Goal: Transaction & Acquisition: Purchase product/service

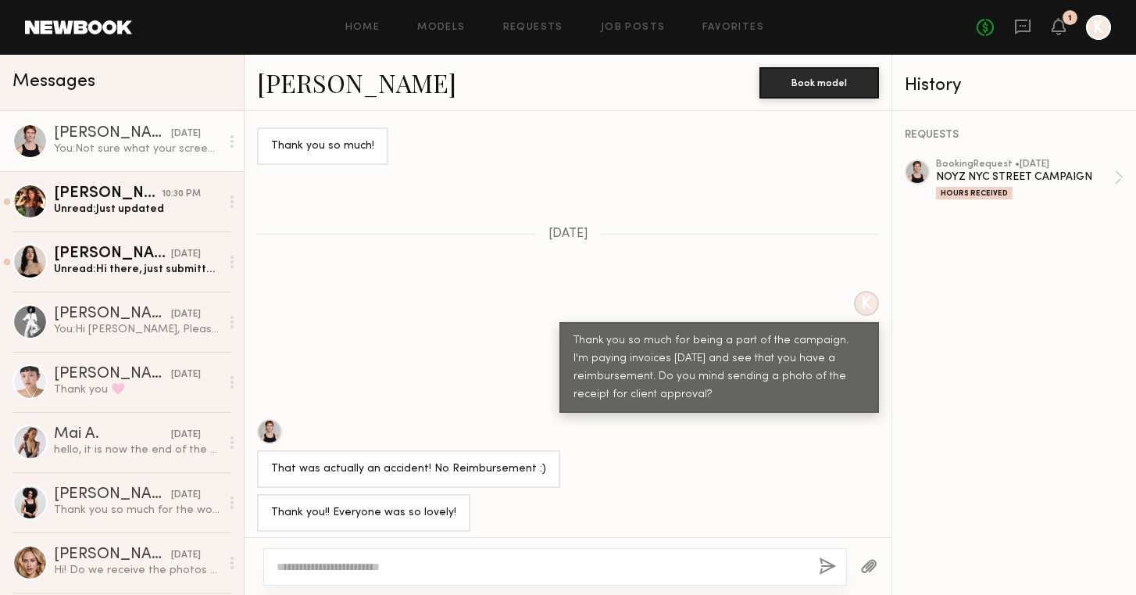
scroll to position [1094, 0]
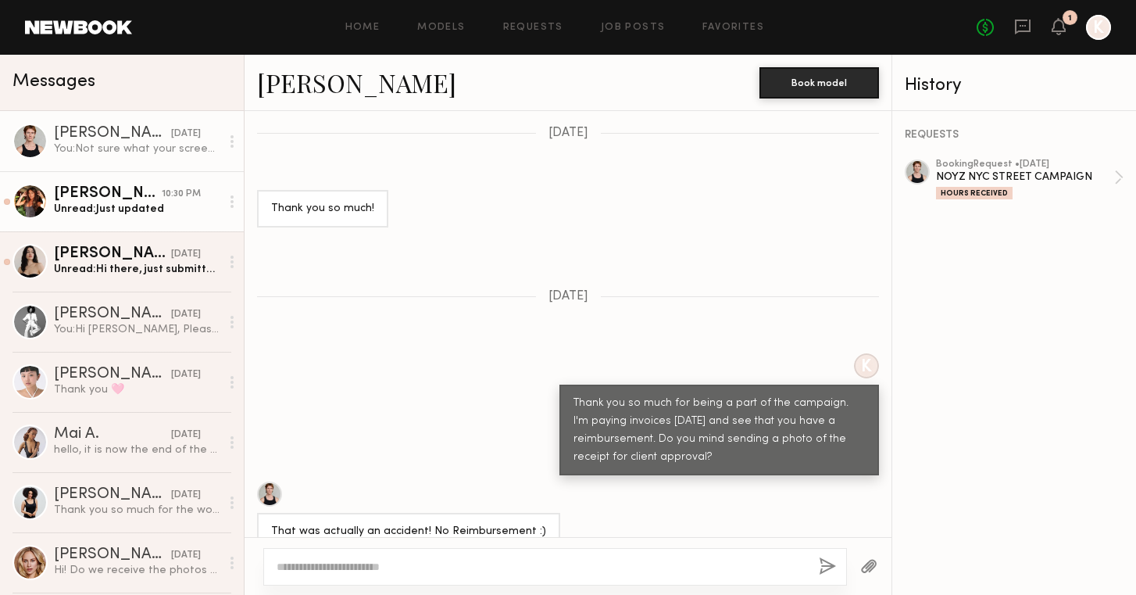
click at [84, 205] on div "Unread: Just updated" at bounding box center [137, 209] width 166 height 15
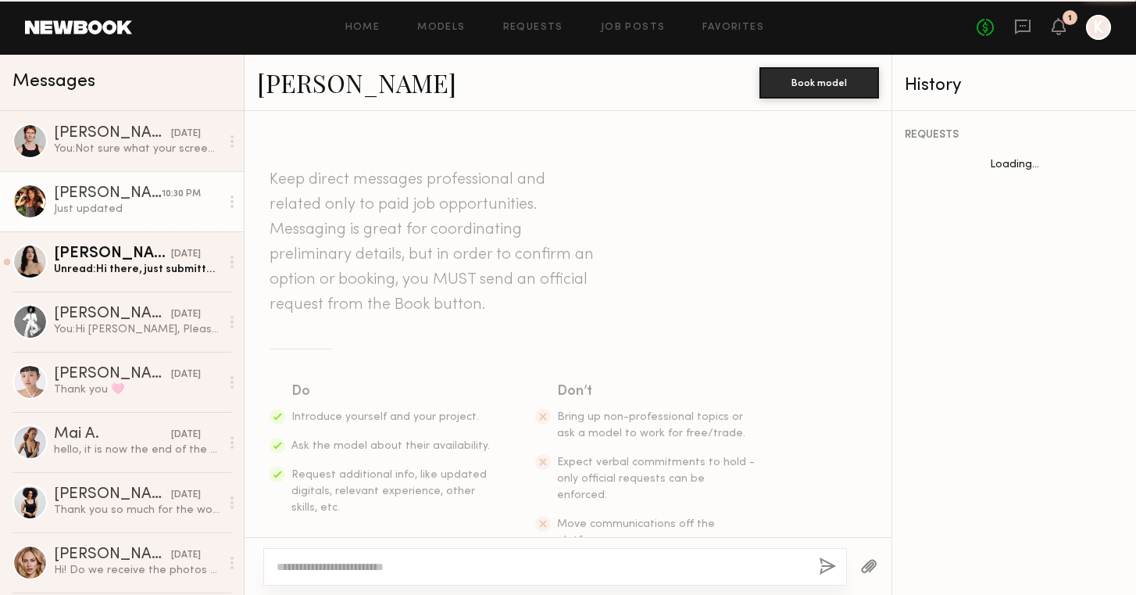
scroll to position [2093, 0]
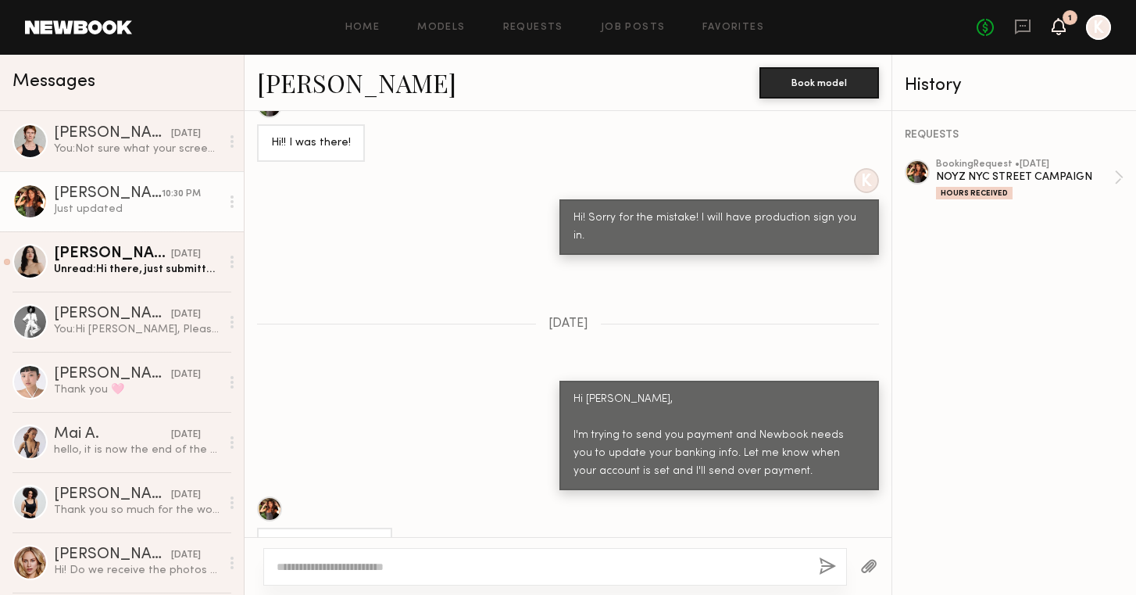
click at [1059, 29] on icon at bounding box center [1058, 25] width 13 height 11
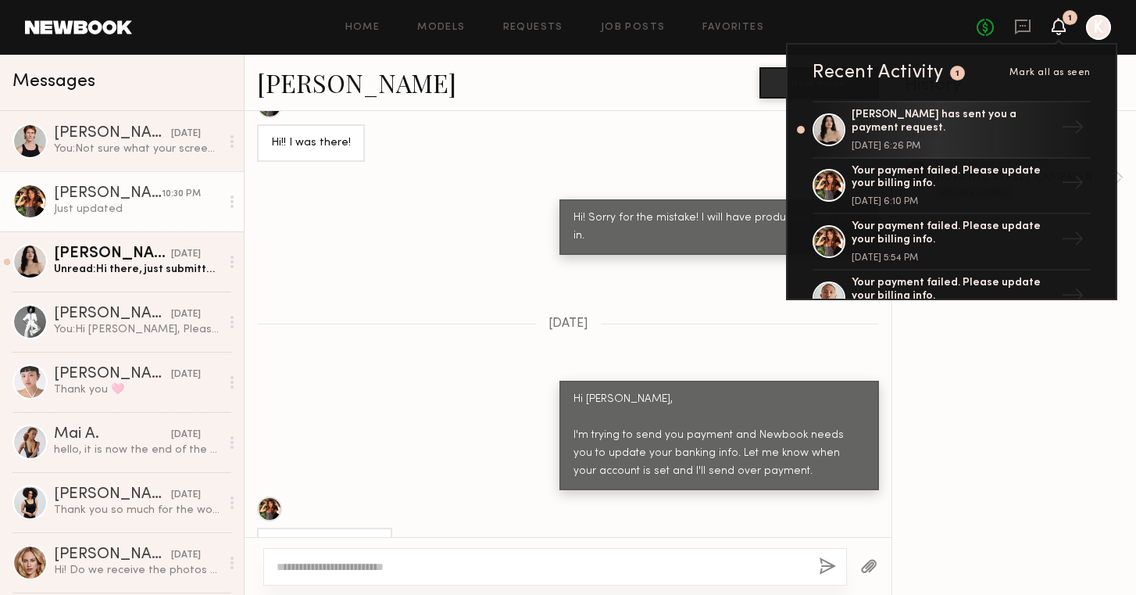
click at [403, 496] on div "Ok I will update now" at bounding box center [568, 530] width 647 height 69
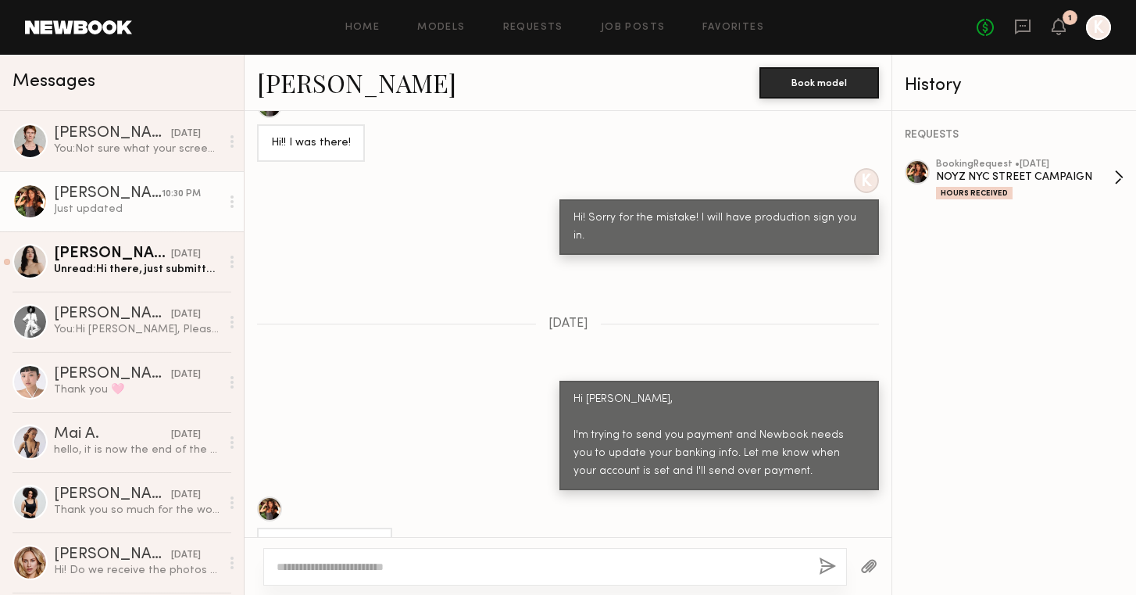
click at [977, 190] on div "Hours Received" at bounding box center [974, 193] width 77 height 13
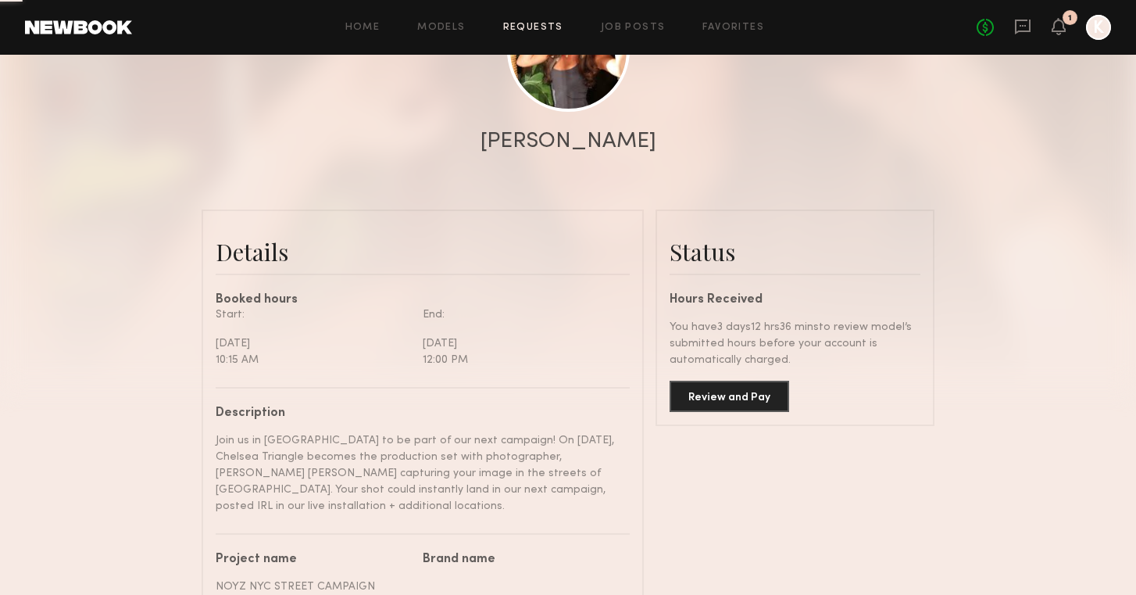
scroll to position [423, 0]
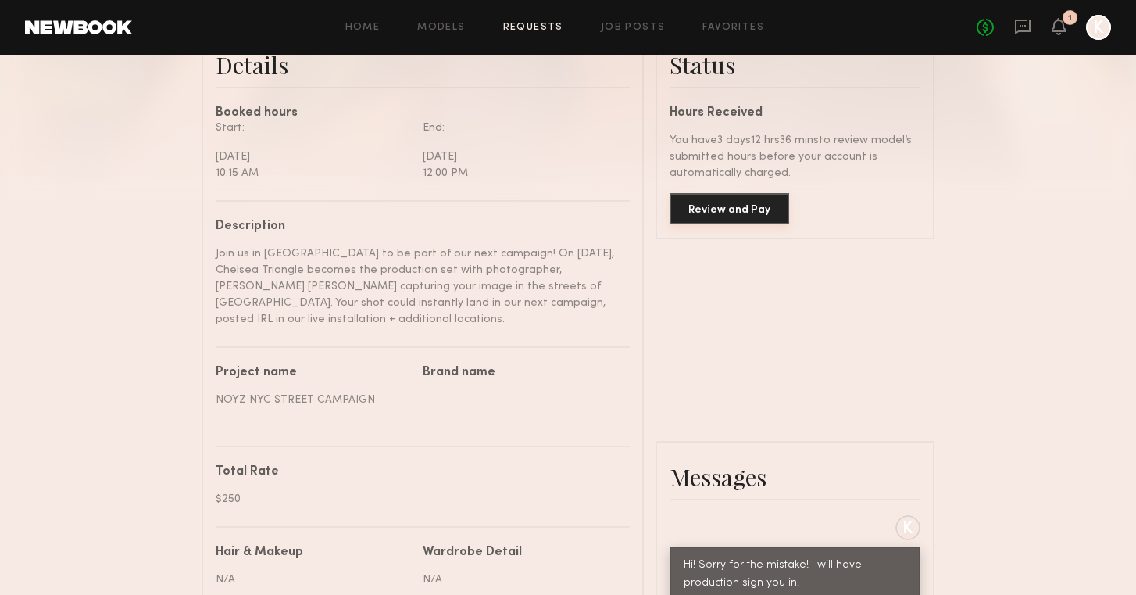
click at [703, 207] on button "Review and Pay" at bounding box center [730, 208] width 120 height 31
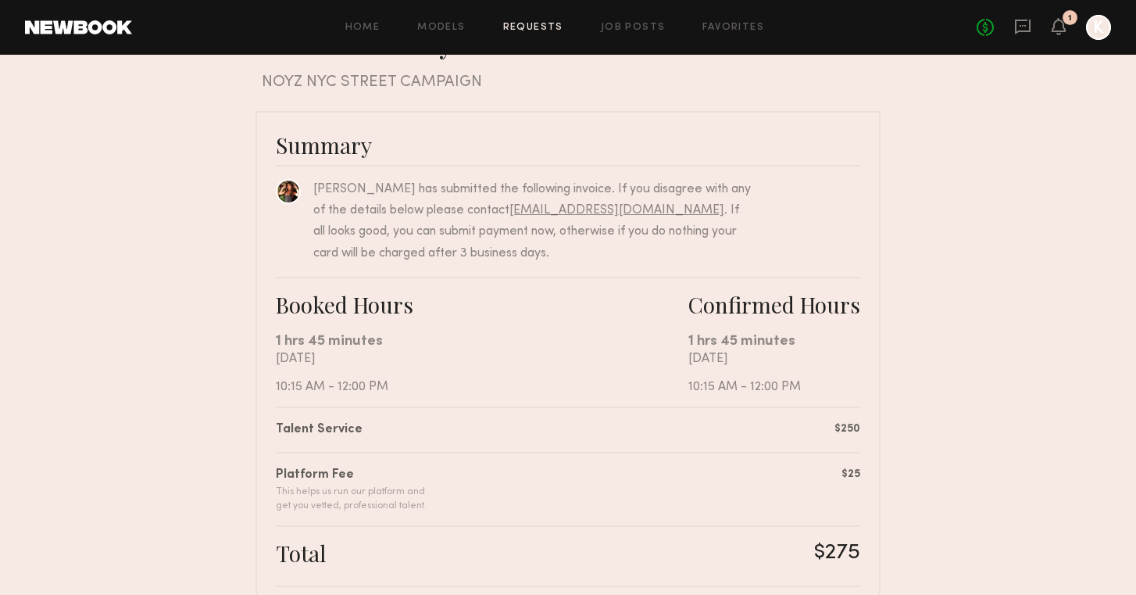
scroll to position [58, 0]
click at [231, 62] on nb-booking-payment "Review & Pay Model Review & Pay Model NOYZ NYC STREET CAMPAIGN Summary Lindsay …" at bounding box center [568, 469] width 1136 height 894
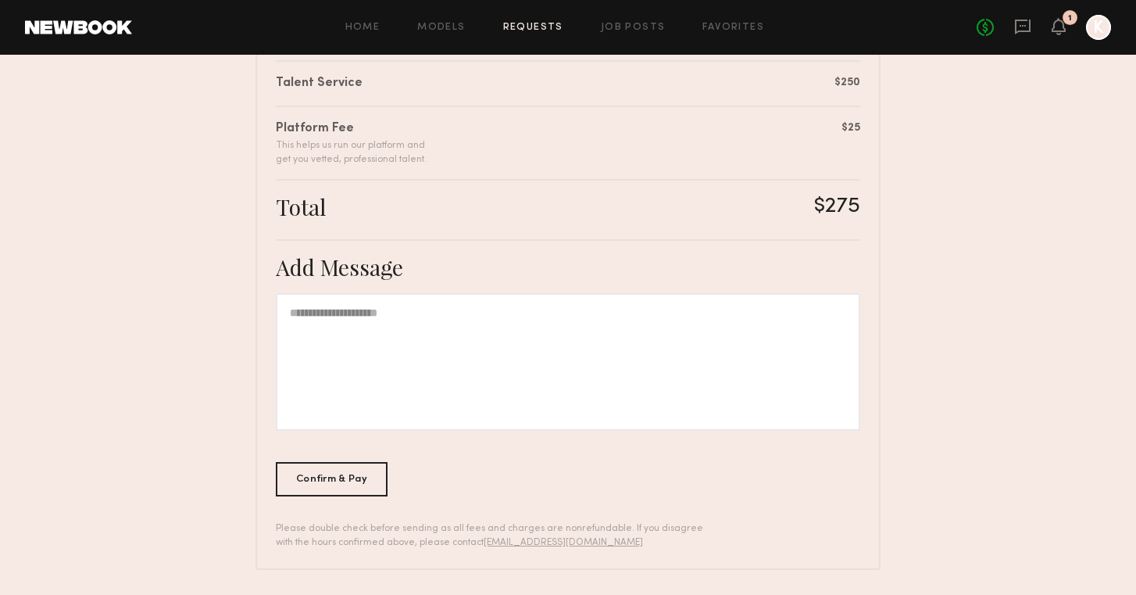
scroll to position [403, 0]
click at [334, 481] on div "Confirm & Pay" at bounding box center [332, 479] width 112 height 34
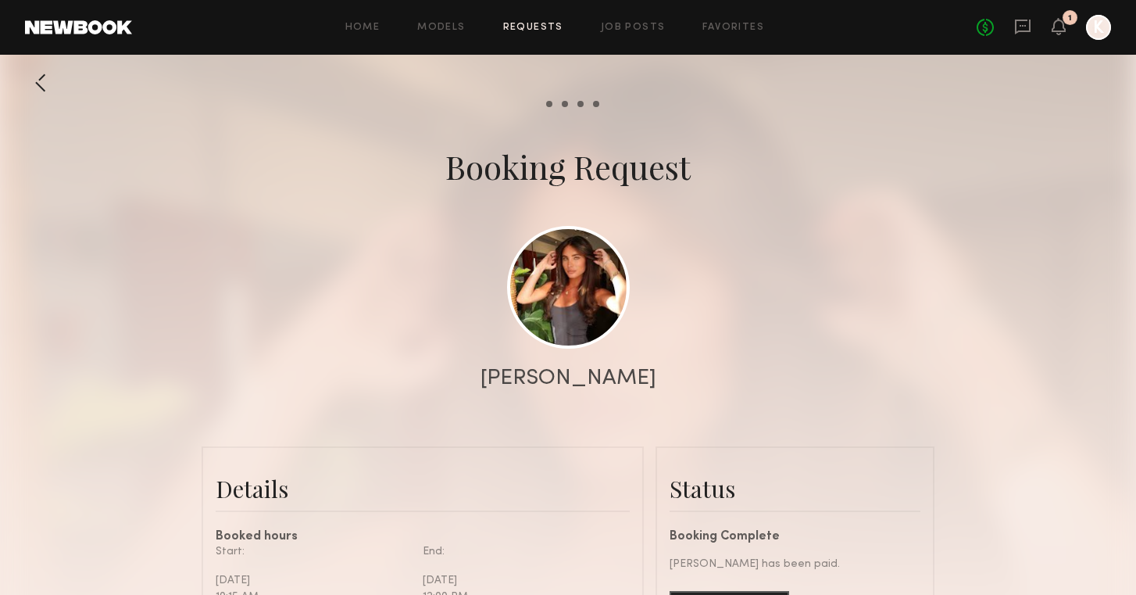
scroll to position [1810, 0]
click at [1062, 25] on icon at bounding box center [1058, 25] width 13 height 11
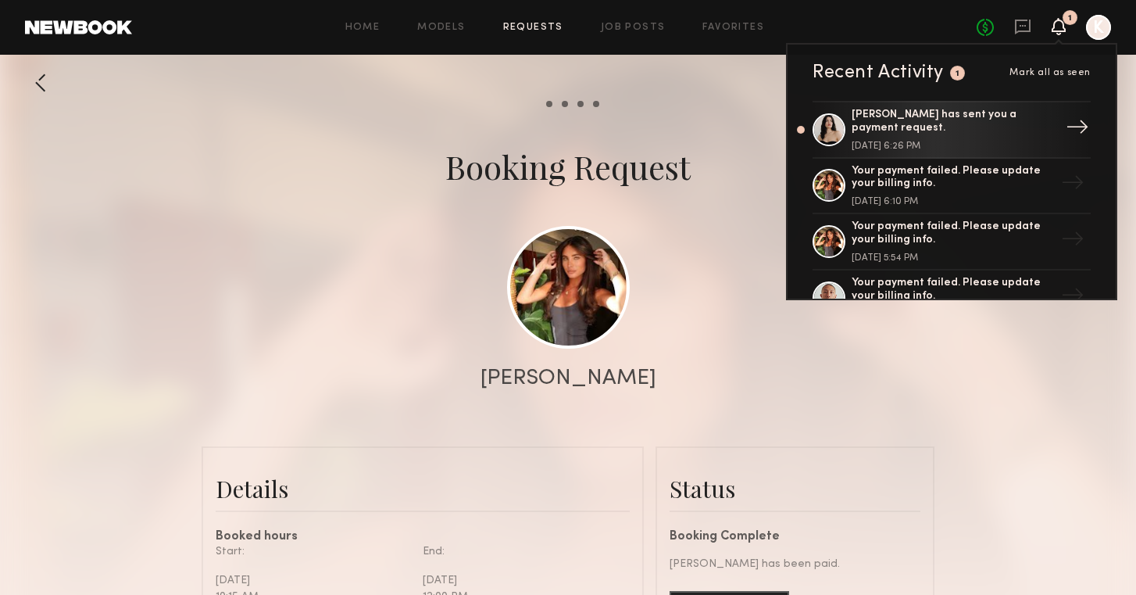
click at [976, 127] on div "[PERSON_NAME] has sent you a payment request." at bounding box center [953, 122] width 203 height 27
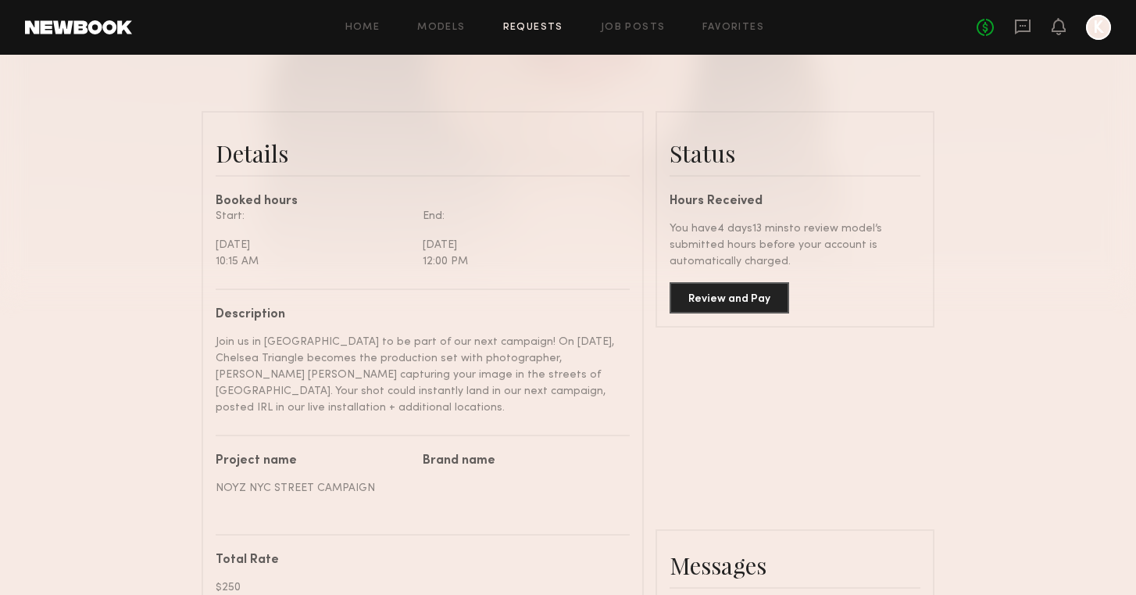
scroll to position [345, 0]
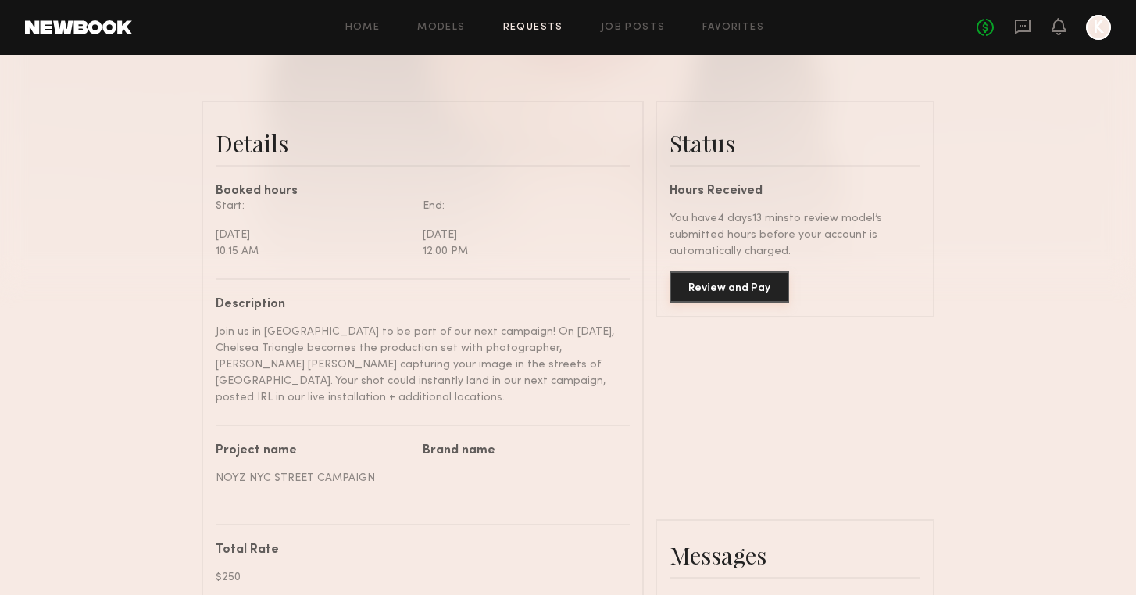
click at [713, 296] on button "Review and Pay" at bounding box center [730, 286] width 120 height 31
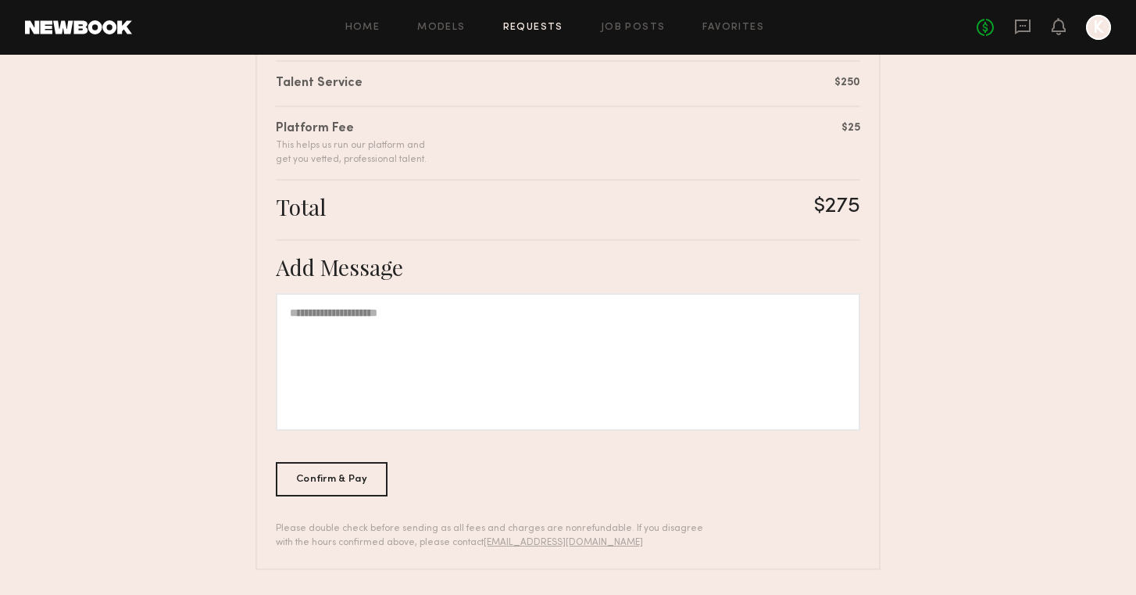
scroll to position [403, 0]
click at [335, 473] on div "Confirm & Pay" at bounding box center [332, 479] width 112 height 34
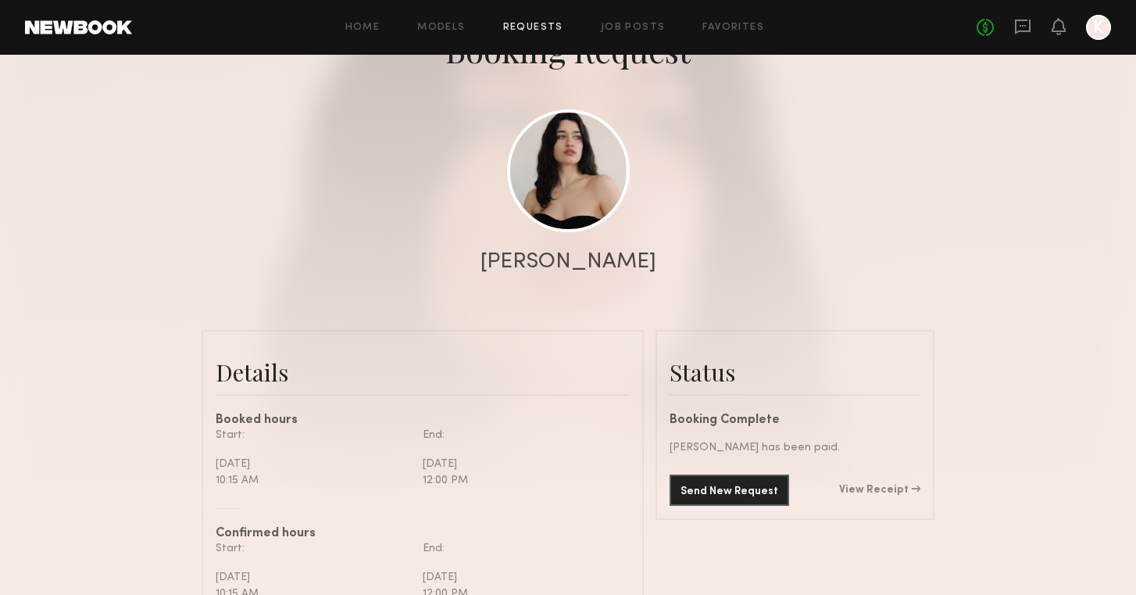
scroll to position [107, 0]
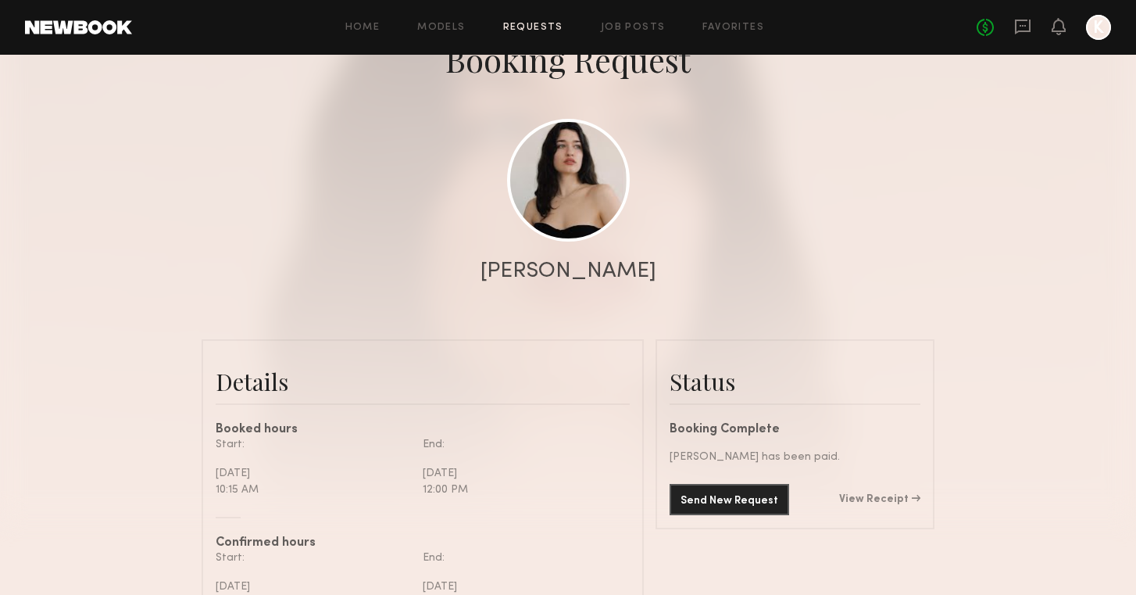
click at [1056, 35] on div at bounding box center [1059, 28] width 14 height 20
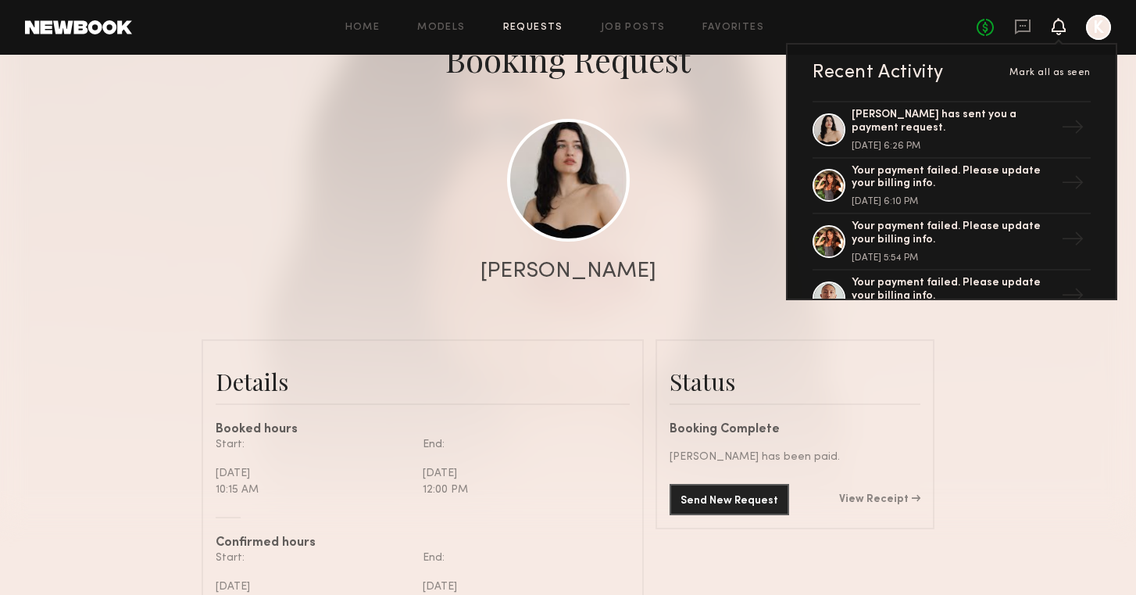
click at [748, 138] on div at bounding box center [568, 205] width 1136 height 625
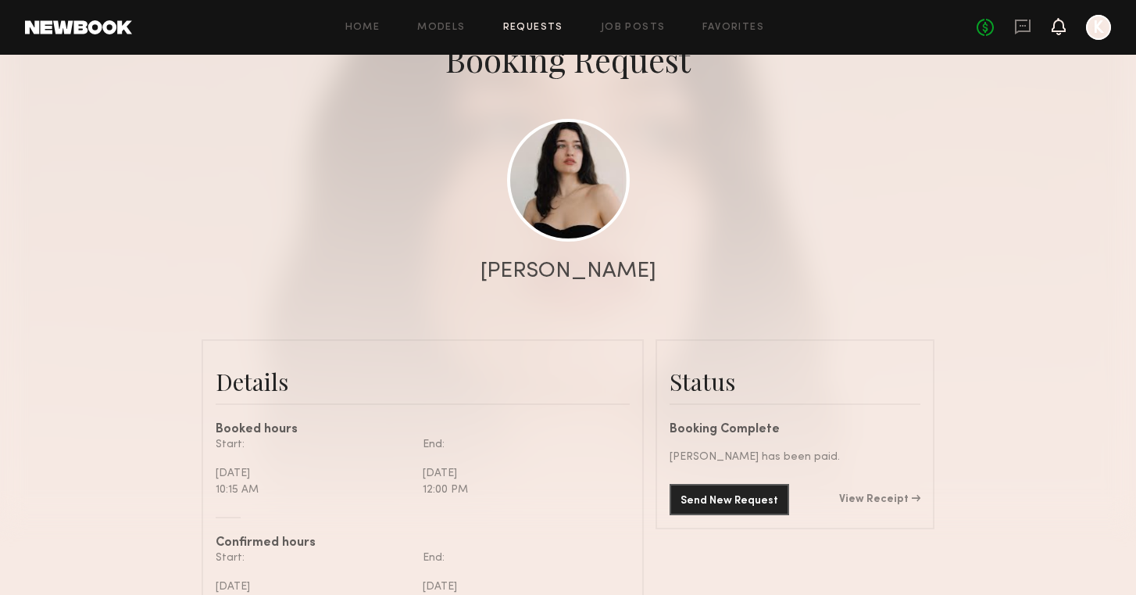
click at [1053, 25] on icon at bounding box center [1058, 25] width 13 height 11
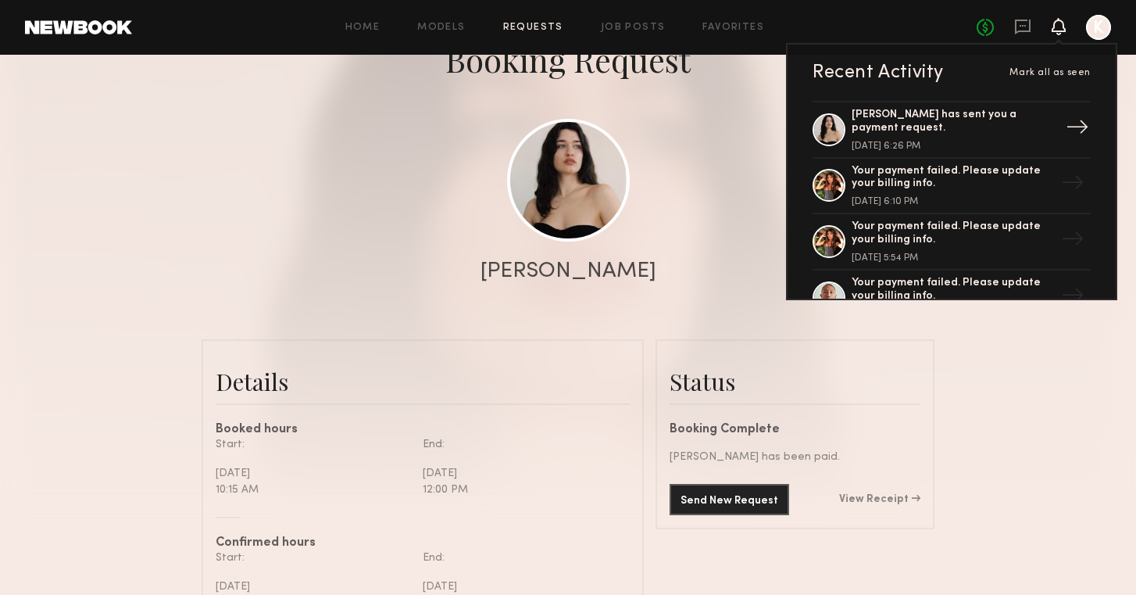
click at [987, 123] on div "[PERSON_NAME] has sent you a payment request." at bounding box center [953, 122] width 203 height 27
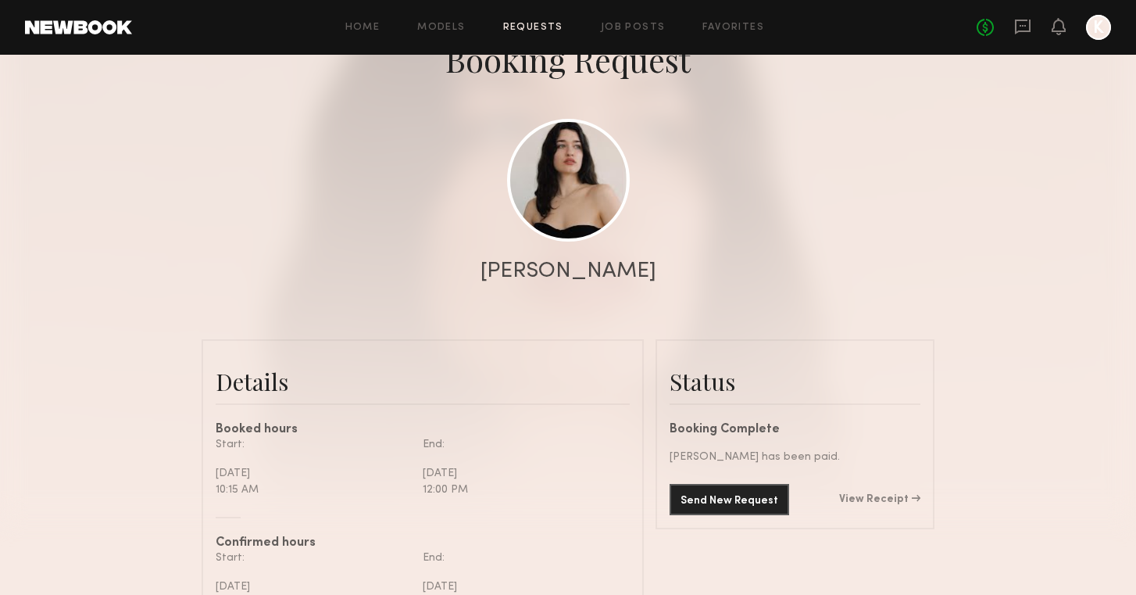
click at [1030, 42] on header "Home Models Requests Job Posts Favorites Sign Out No fees up to $5,000 K" at bounding box center [568, 27] width 1136 height 55
click at [1029, 34] on icon at bounding box center [1022, 26] width 17 height 17
click at [1056, 23] on icon at bounding box center [1058, 25] width 13 height 11
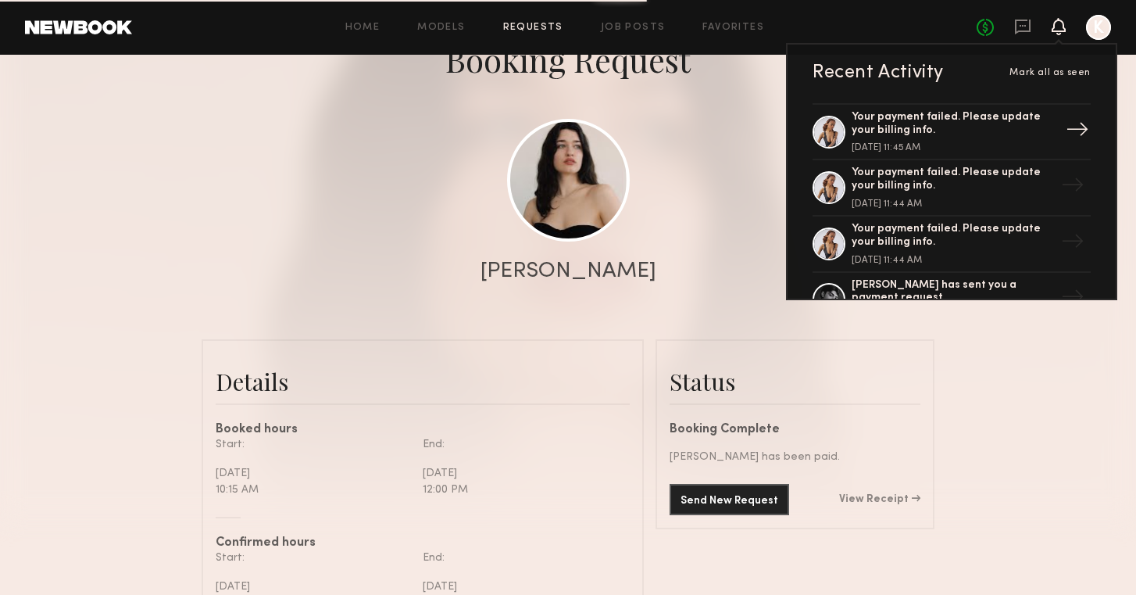
scroll to position [446, 0]
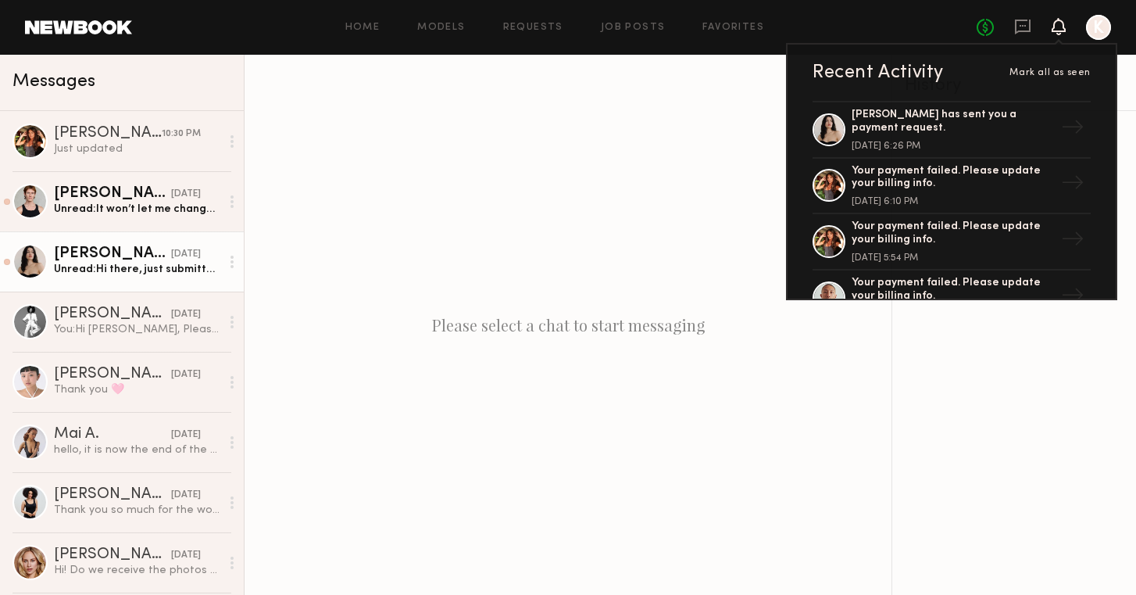
click at [116, 260] on div "[PERSON_NAME]" at bounding box center [112, 254] width 117 height 16
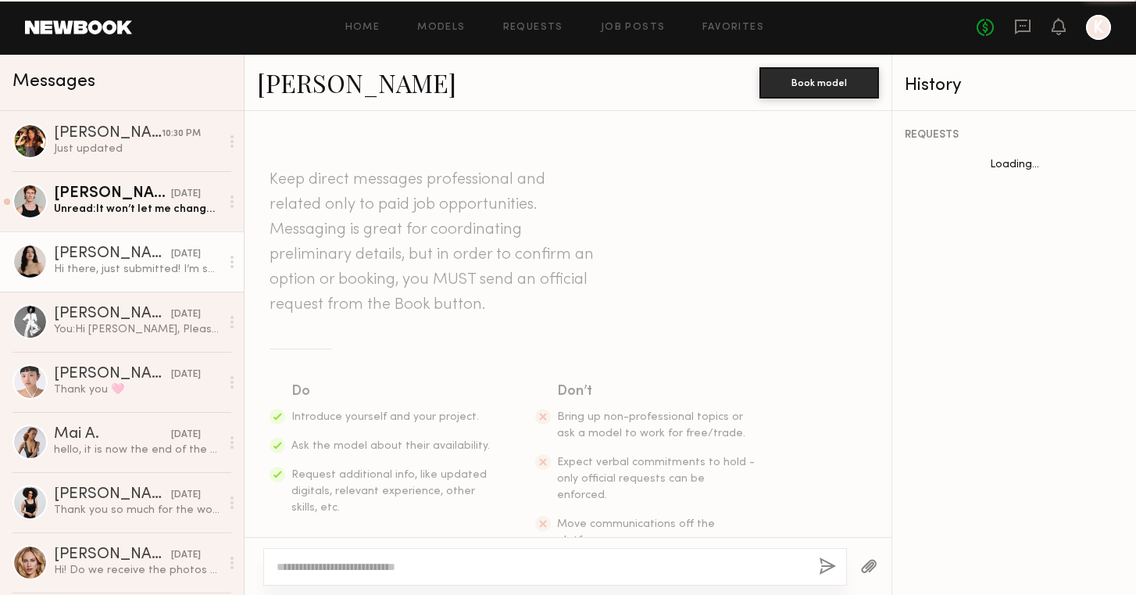
scroll to position [1865, 0]
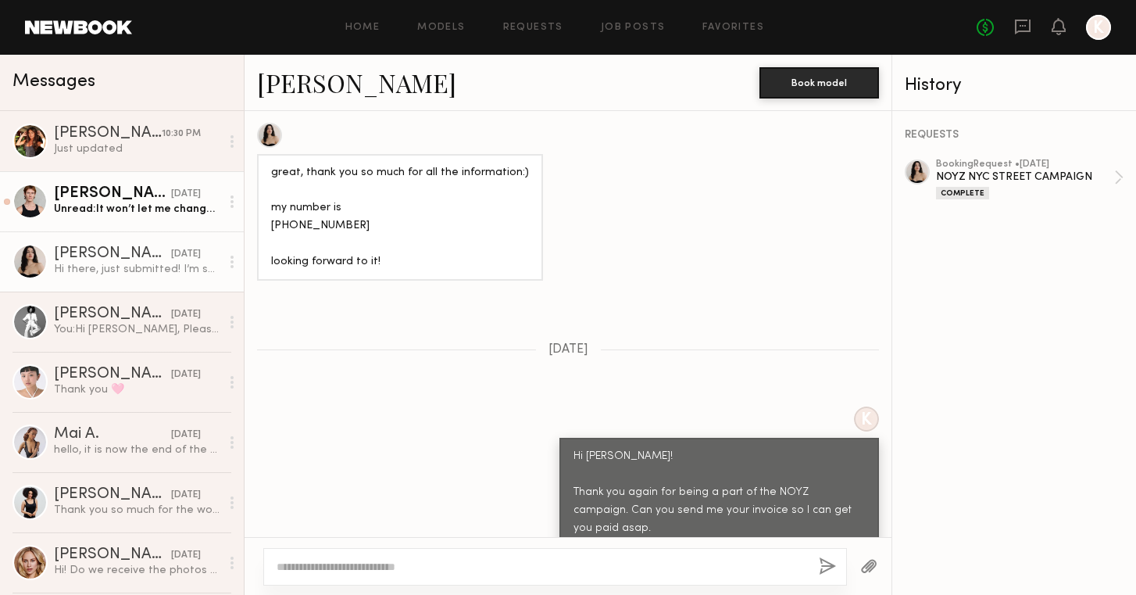
click at [106, 202] on div "Unread: It won’t let me change anything either, so I emailed support! I will le…" at bounding box center [137, 209] width 166 height 15
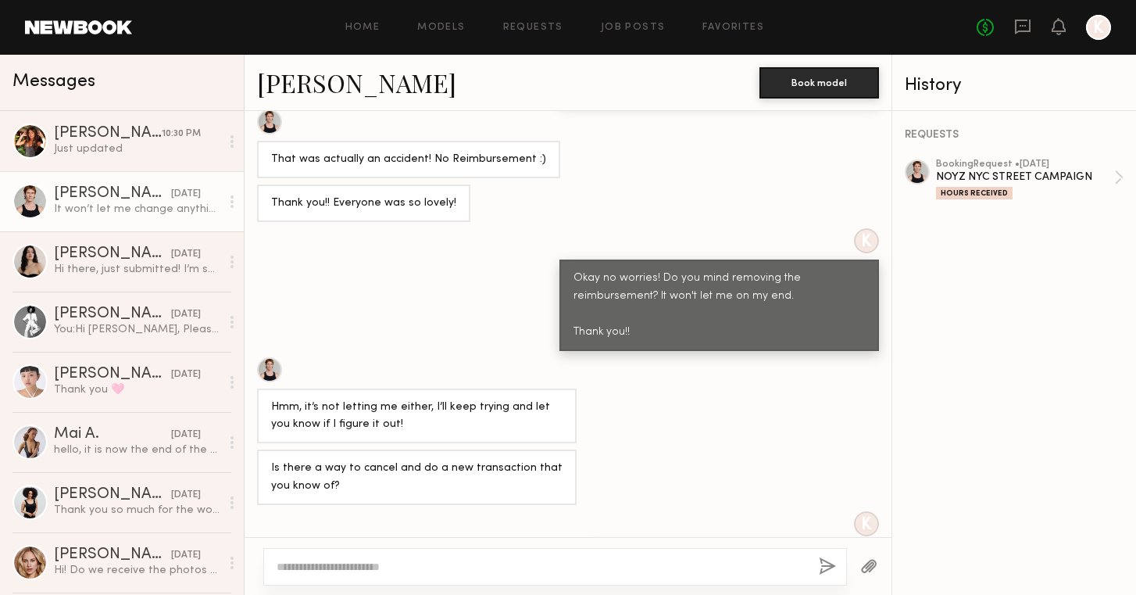
scroll to position [219, 0]
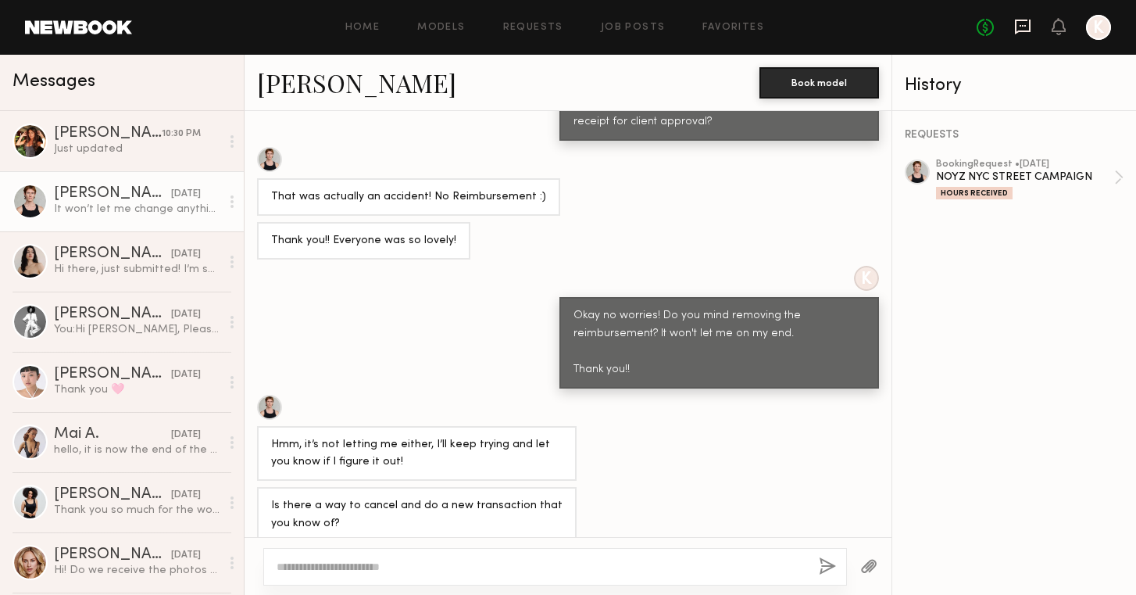
click at [1027, 34] on icon at bounding box center [1022, 26] width 17 height 17
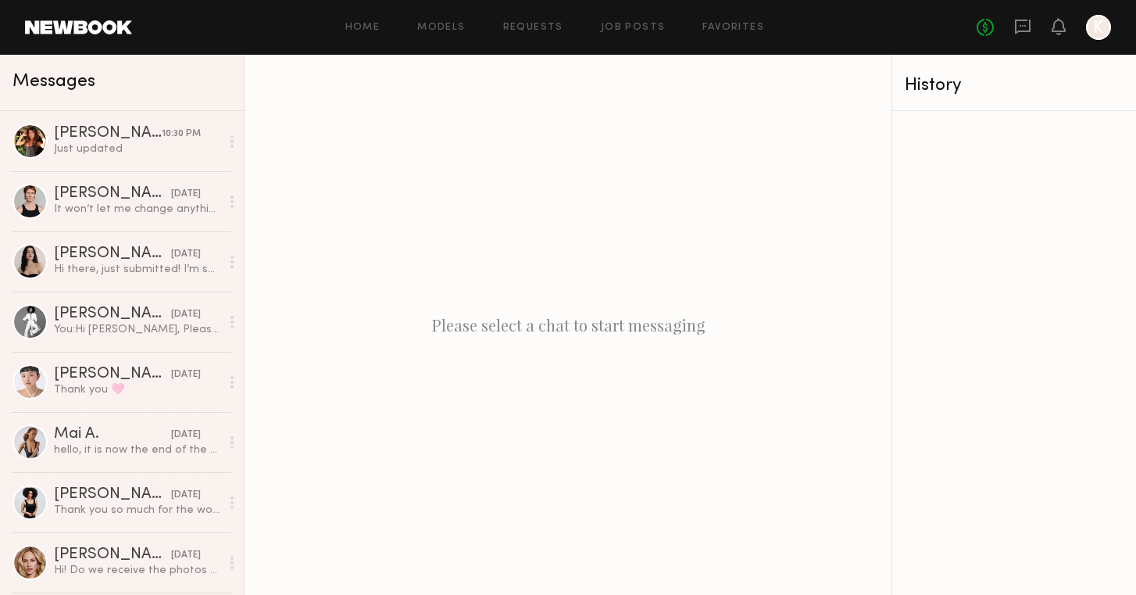
click at [1073, 21] on div "No fees up to $5,000 K" at bounding box center [1044, 27] width 134 height 25
click at [1064, 25] on icon at bounding box center [1058, 25] width 13 height 11
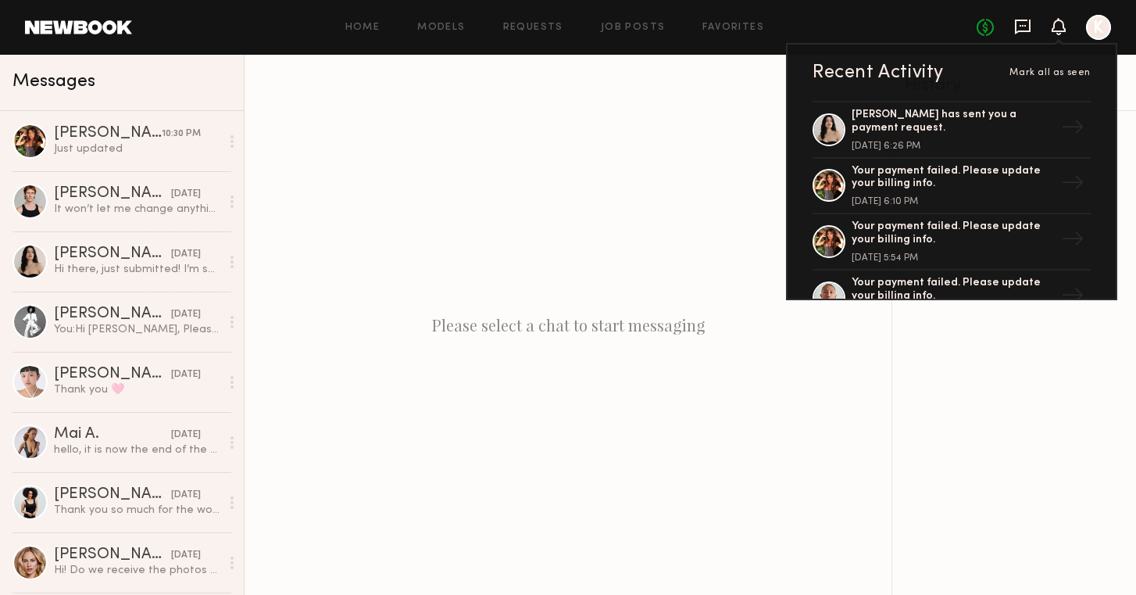
click at [1024, 21] on icon at bounding box center [1023, 27] width 16 height 15
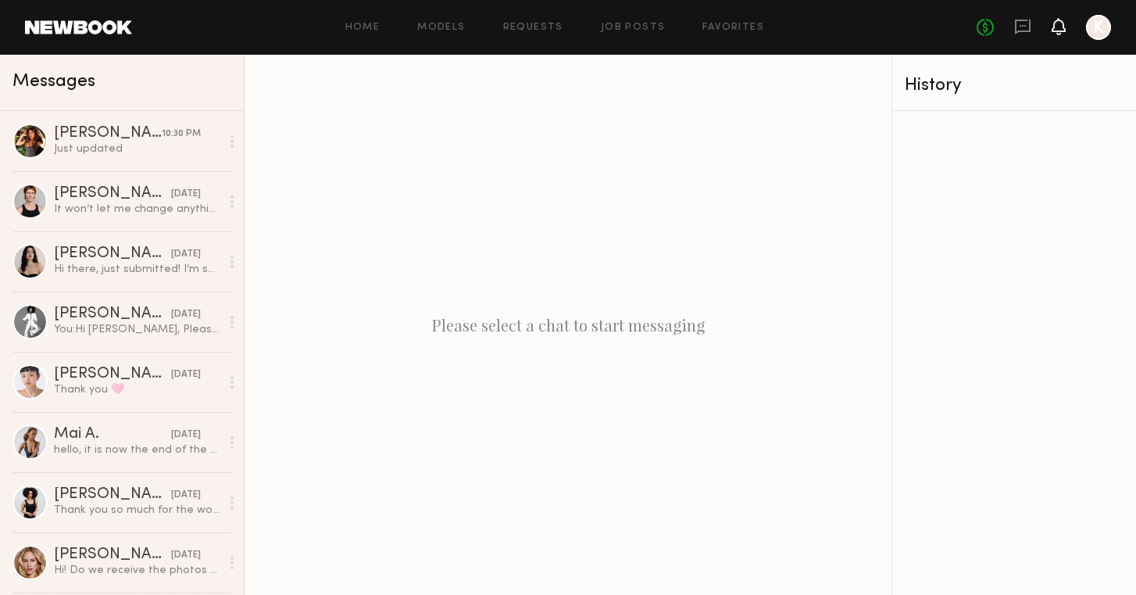
click at [1060, 26] on icon at bounding box center [1058, 25] width 13 height 11
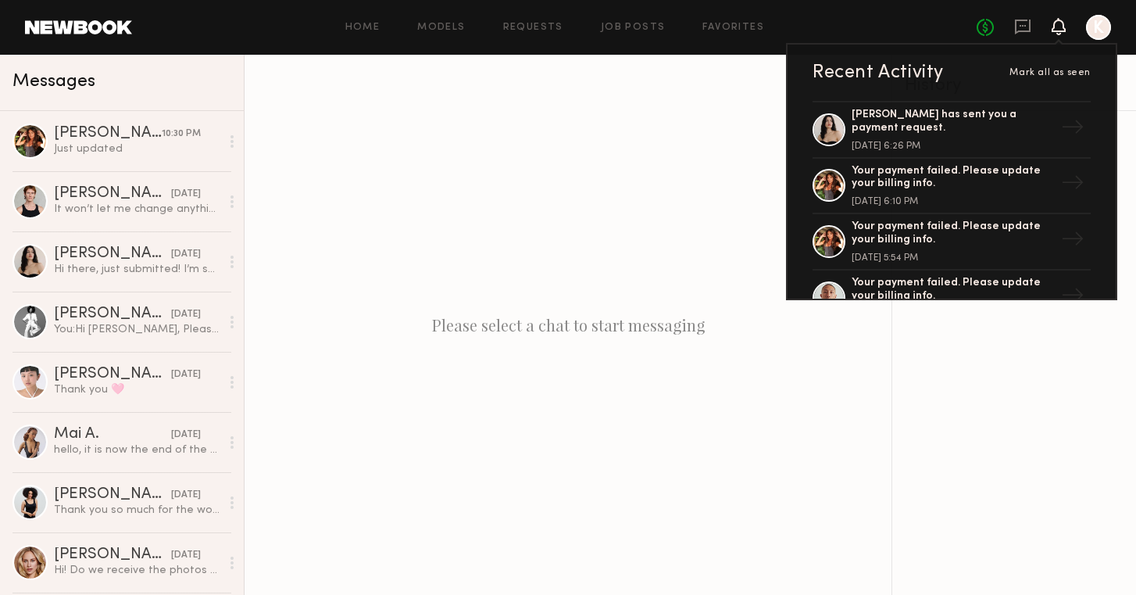
click at [451, 183] on div "Please select a chat to start messaging" at bounding box center [568, 325] width 647 height 540
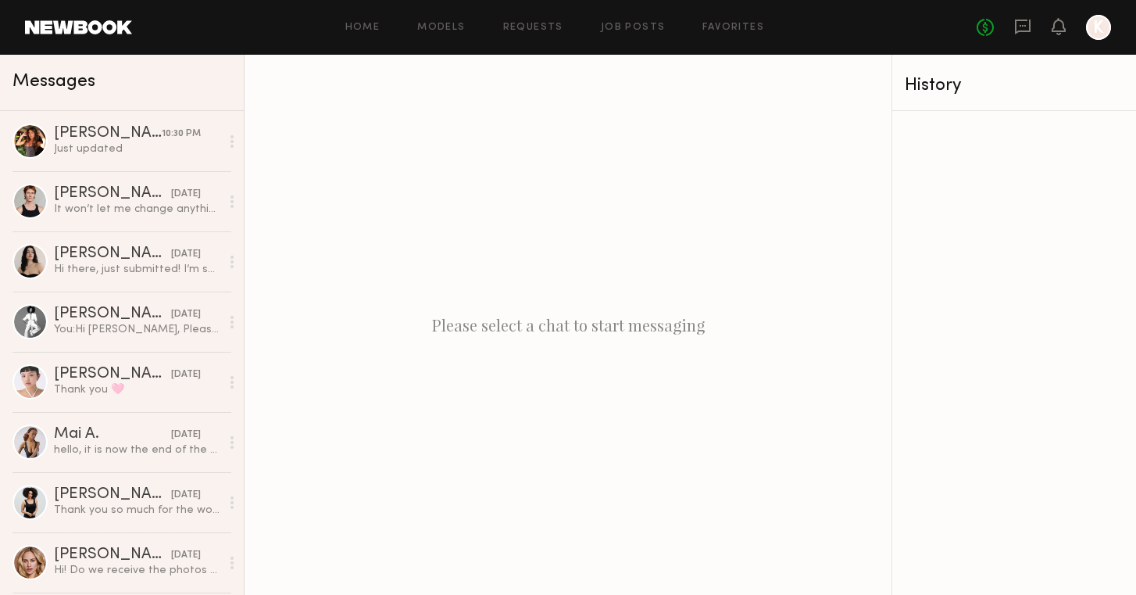
click at [106, 20] on header "Home Models Requests Job Posts Favorites Sign Out No fees up to $5,000 K" at bounding box center [568, 27] width 1136 height 55
click at [107, 27] on link at bounding box center [78, 27] width 107 height 14
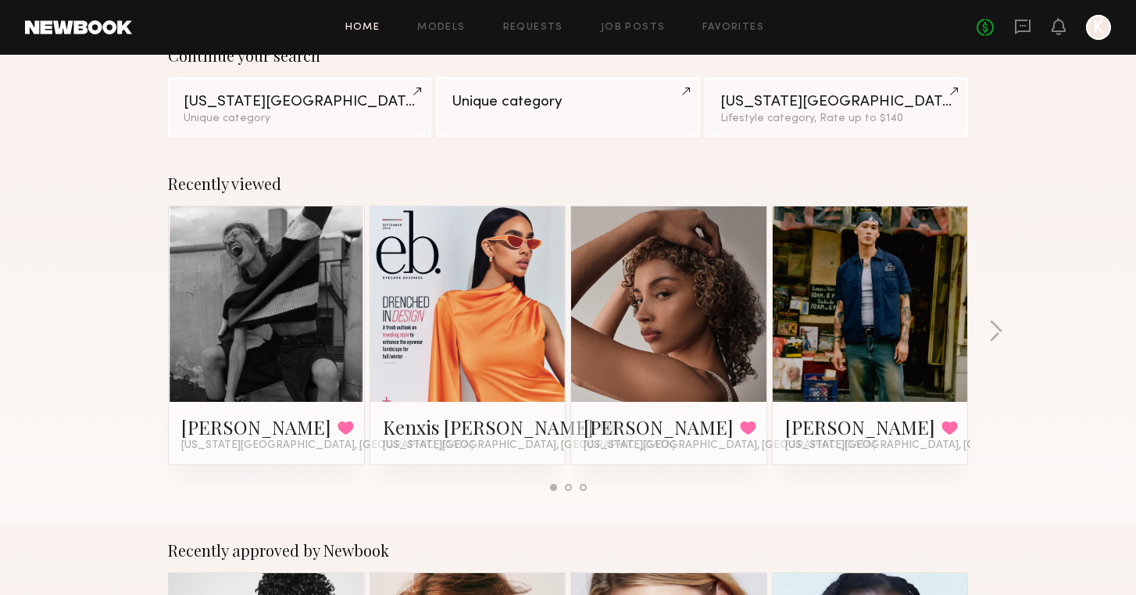
scroll to position [148, 0]
click at [999, 329] on button "button" at bounding box center [995, 332] width 15 height 26
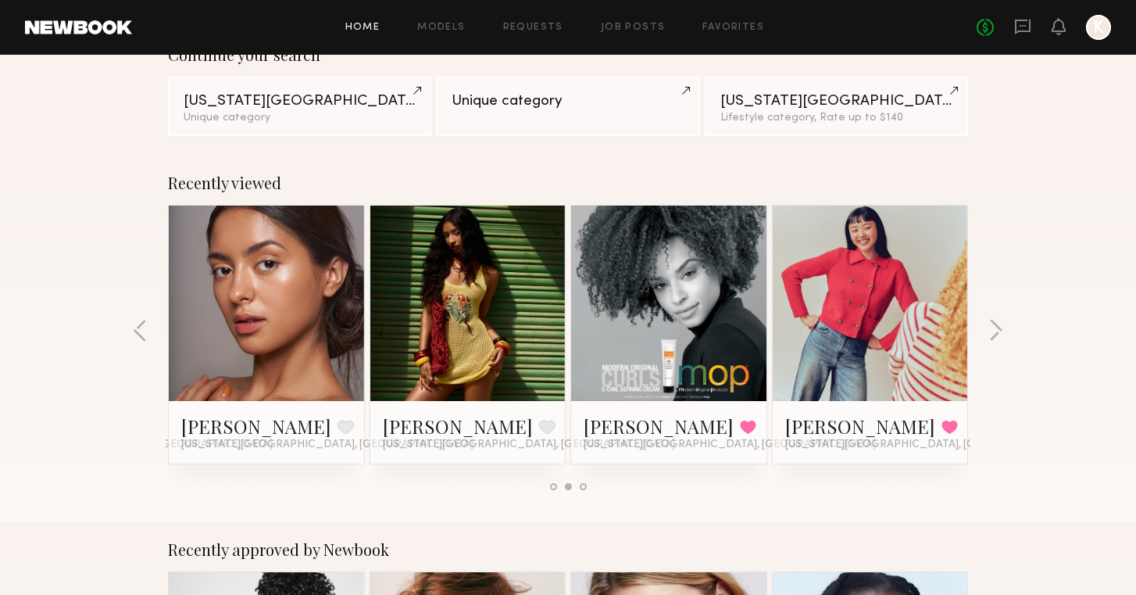
click at [433, 354] on link at bounding box center [467, 302] width 95 height 195
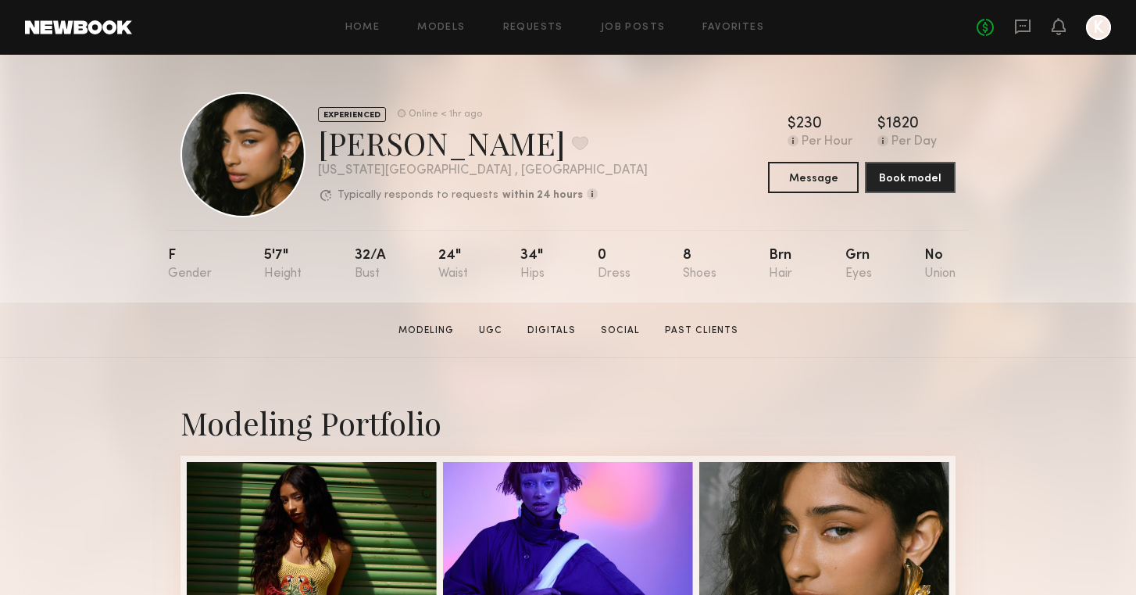
click at [1064, 35] on div at bounding box center [1059, 28] width 14 height 20
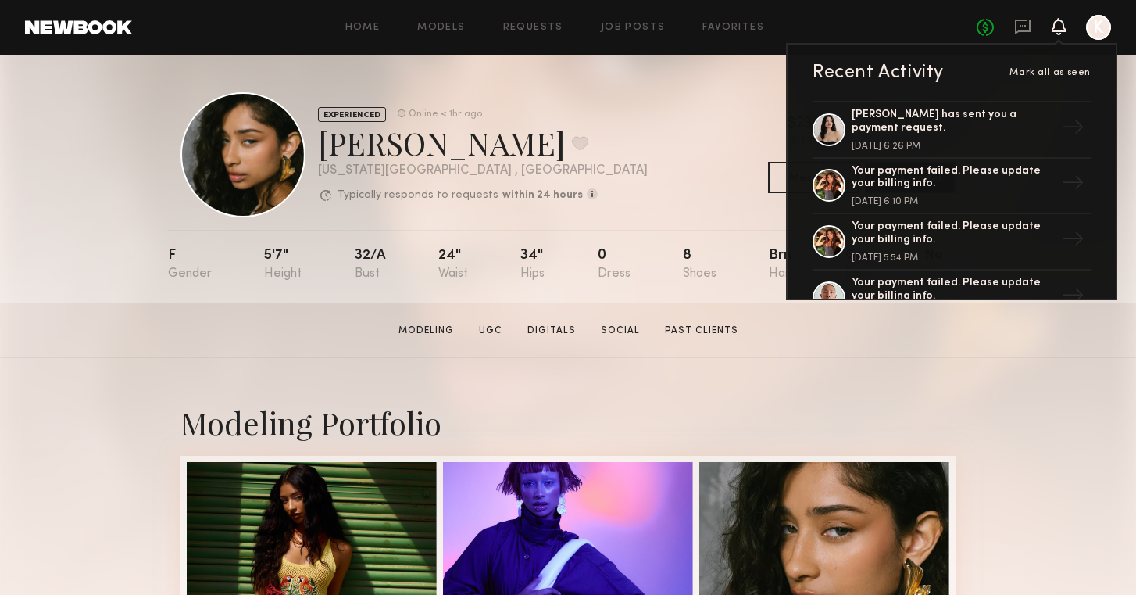
click at [691, 212] on div "EXPERIENCED Online < 1hr ago Valerie B. Favorite New York City , NY Typically r…" at bounding box center [567, 154] width 775 height 125
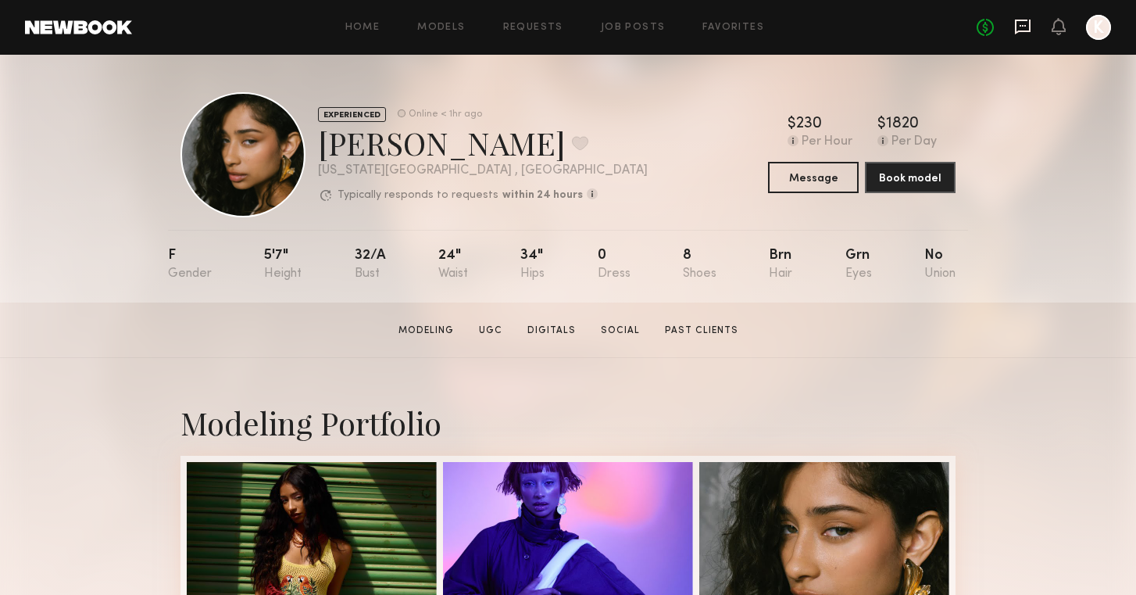
click at [1023, 20] on icon at bounding box center [1023, 27] width 16 height 15
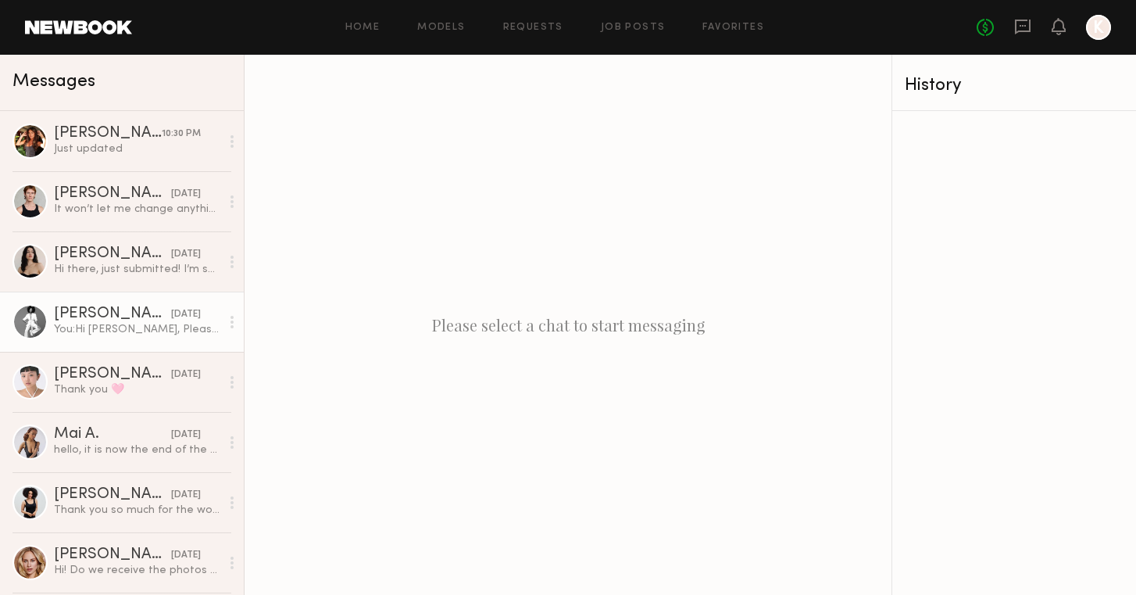
click at [105, 338] on link "Christina S. yesterday You: Hi Christina, Please send over your invoice so I ca…" at bounding box center [122, 321] width 244 height 60
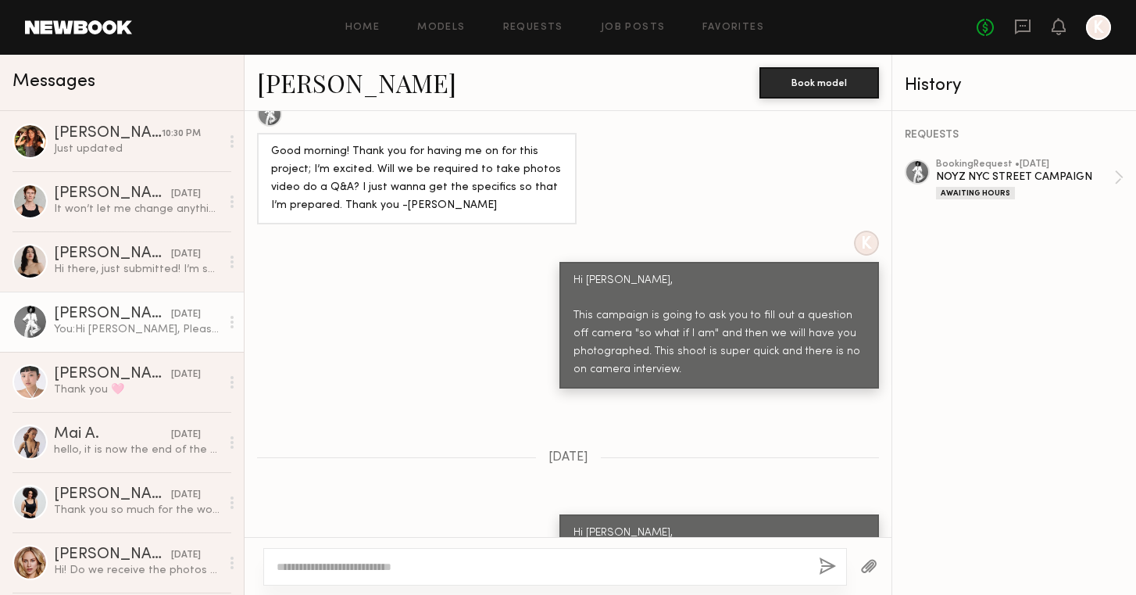
scroll to position [1592, 0]
